Goal: Navigation & Orientation: Go to known website

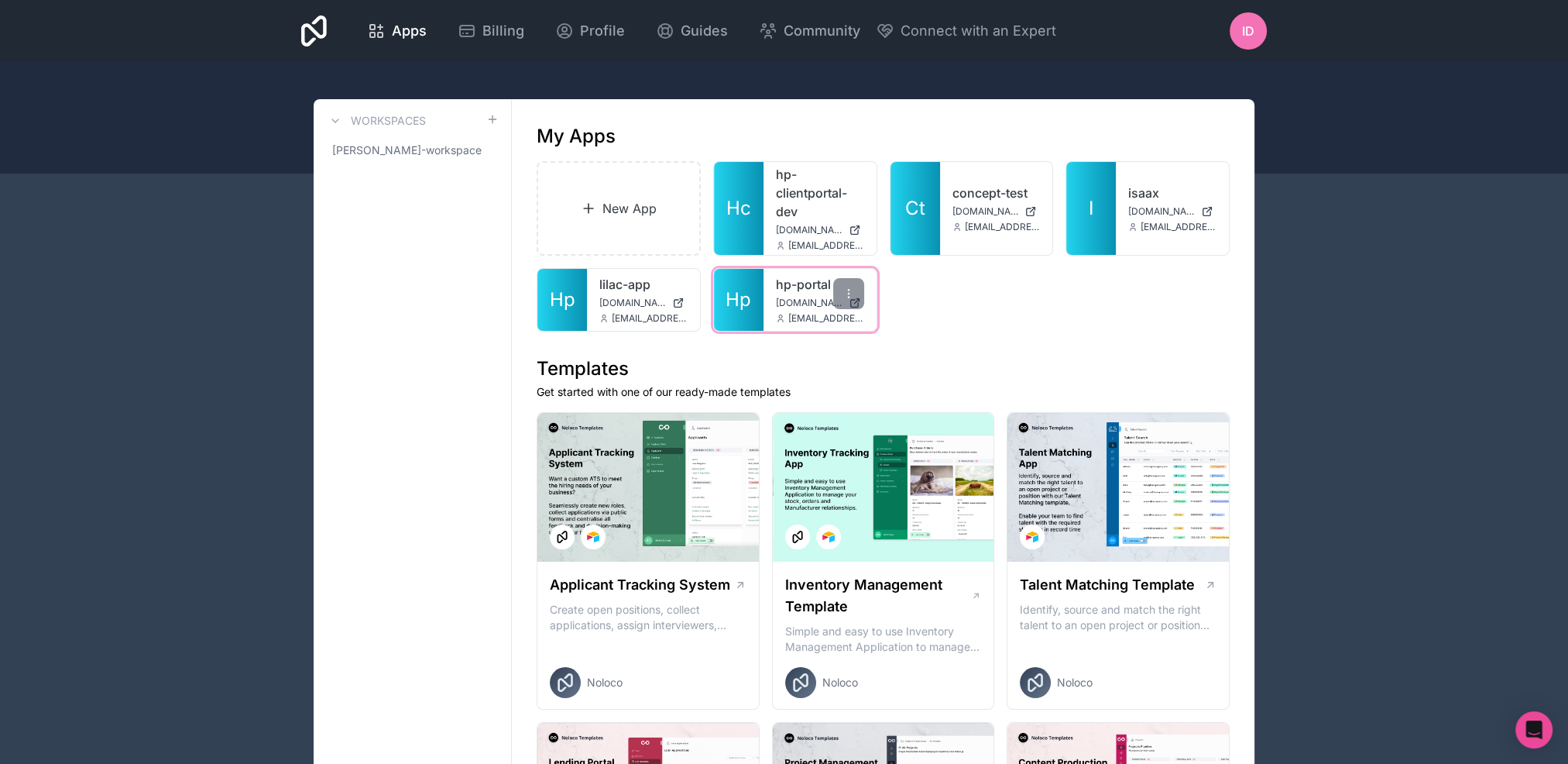
click at [809, 299] on span "[DOMAIN_NAME]" at bounding box center [809, 303] width 67 height 13
click at [796, 164] on div "hp-clientportal-dev [DOMAIN_NAME] [EMAIL_ADDRESS][DOMAIN_NAME]" at bounding box center [820, 208] width 113 height 93
click at [771, 178] on div "hp-clientportal-dev [DOMAIN_NAME] [EMAIL_ADDRESS][DOMAIN_NAME]" at bounding box center [820, 208] width 113 height 93
click at [781, 175] on link "hp-clientportal-dev" at bounding box center [820, 192] width 89 height 56
